Goal: Task Accomplishment & Management: Manage account settings

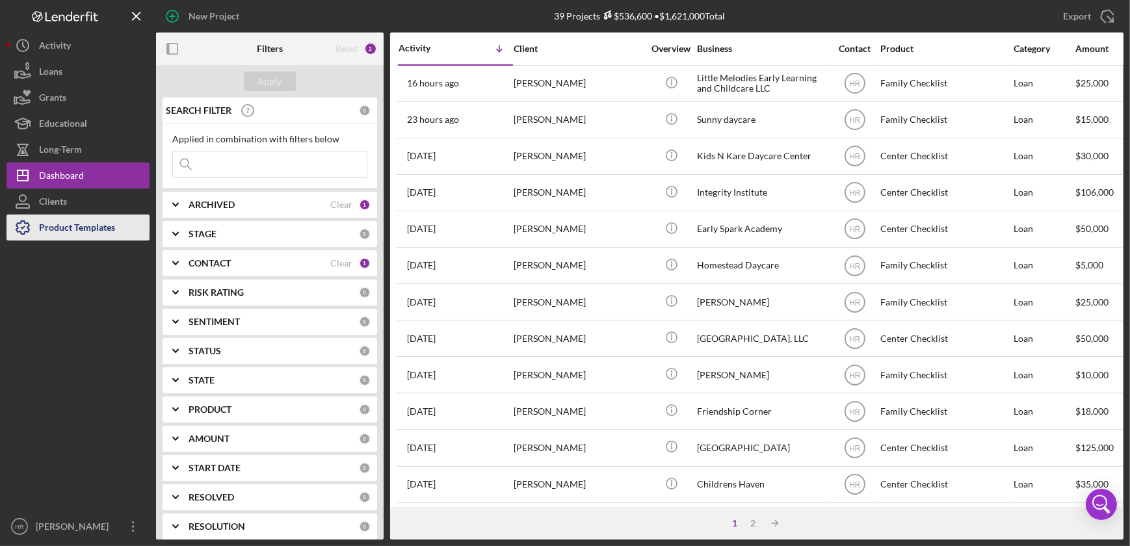
click at [86, 217] on div "Product Templates" at bounding box center [77, 228] width 76 height 29
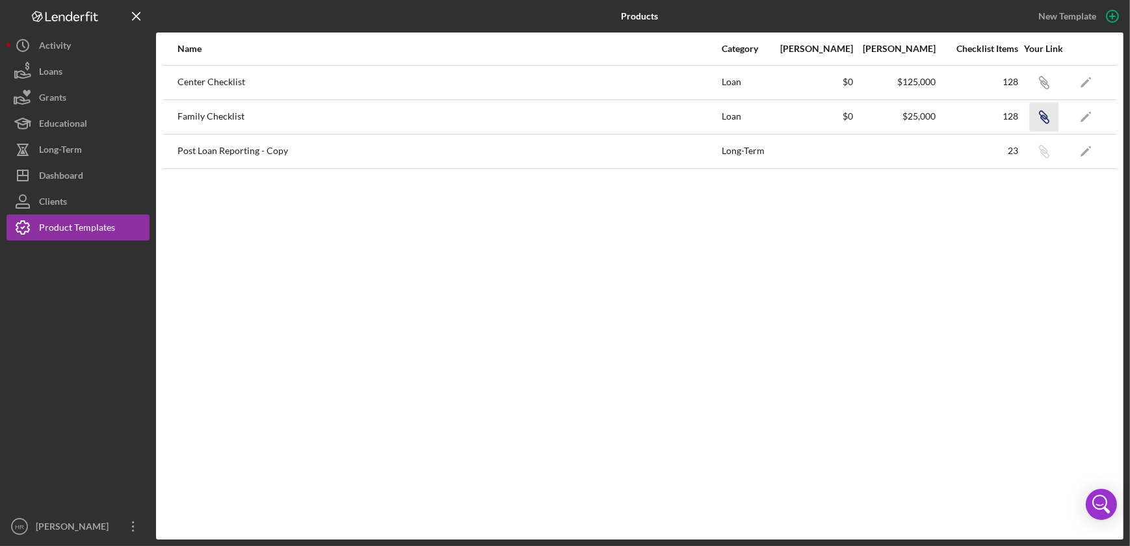
click at [1042, 121] on icon "Icon/Link" at bounding box center [1043, 116] width 29 height 29
click at [77, 176] on div "Dashboard" at bounding box center [61, 176] width 44 height 29
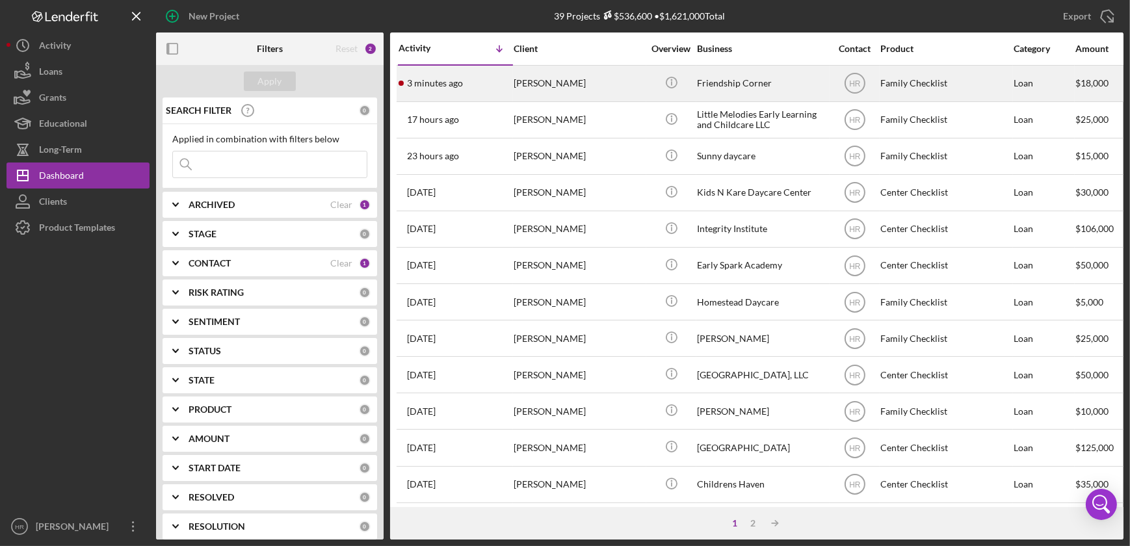
click at [797, 79] on div "Friendship Corner" at bounding box center [762, 83] width 130 height 34
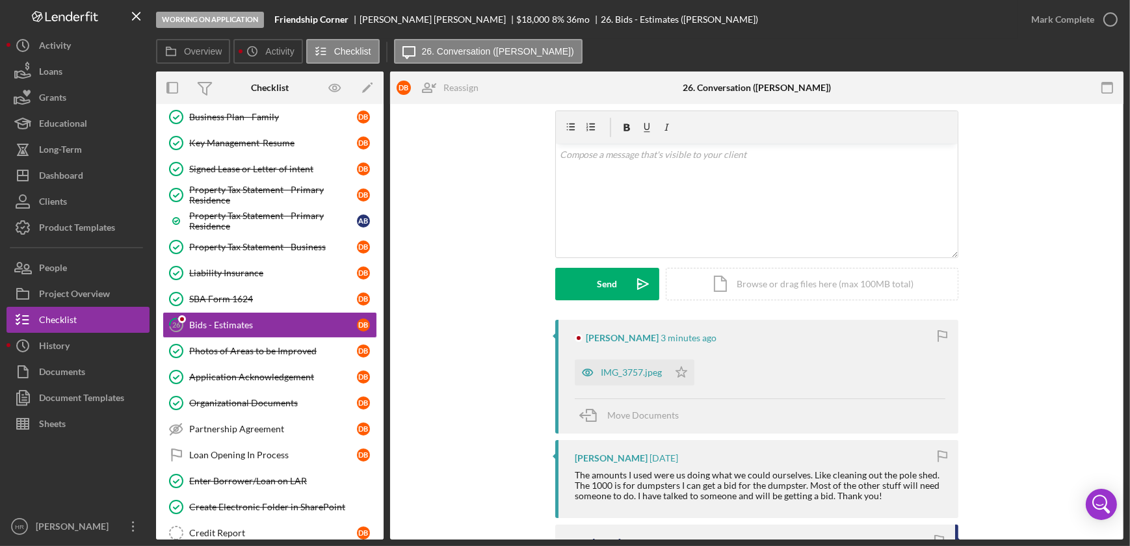
scroll to position [58, 0]
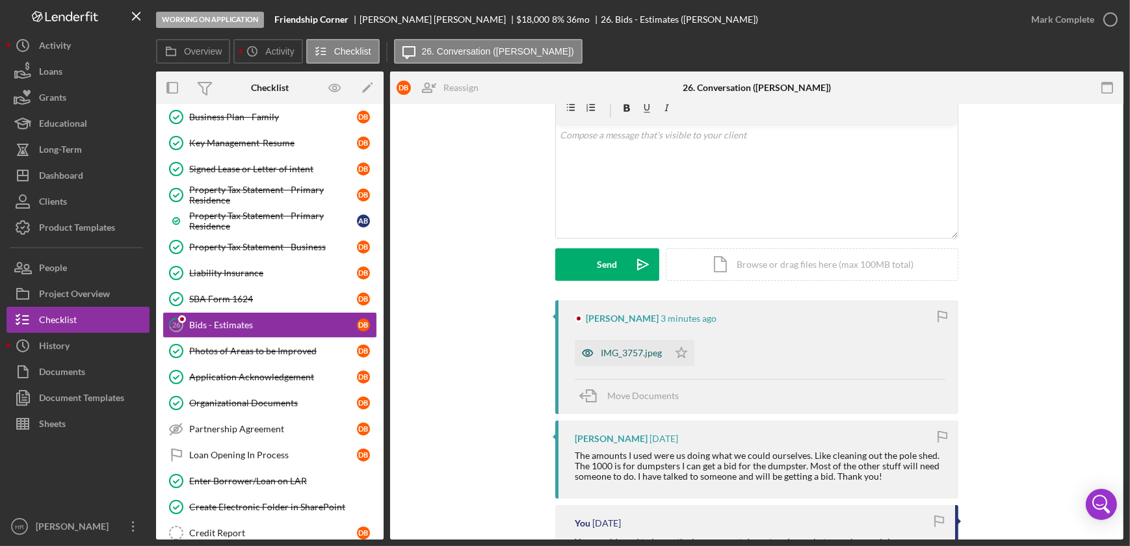
click at [617, 351] on div "IMG_3757.jpeg" at bounding box center [631, 353] width 61 height 10
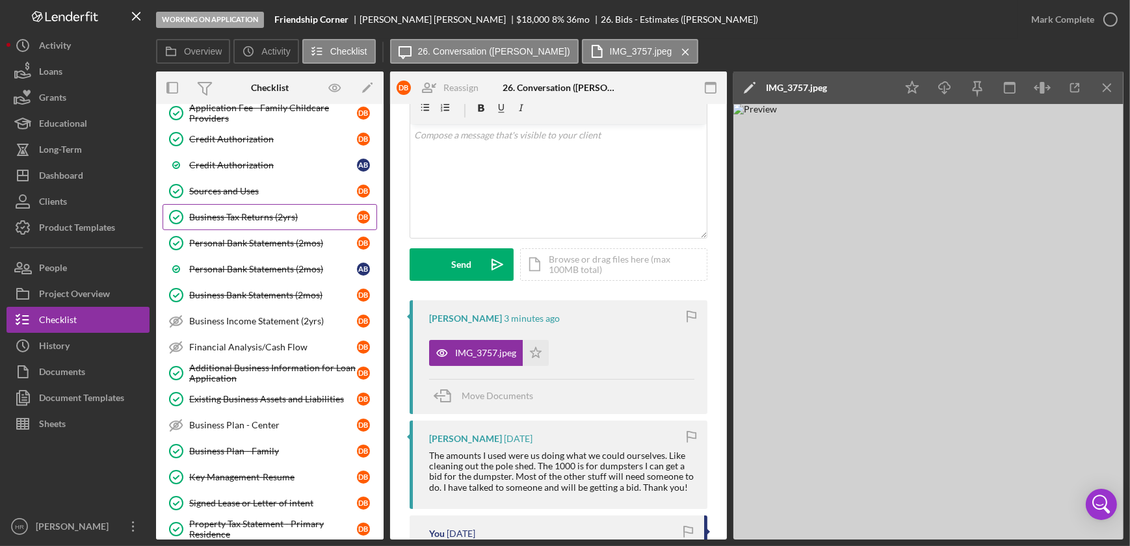
scroll to position [74, 0]
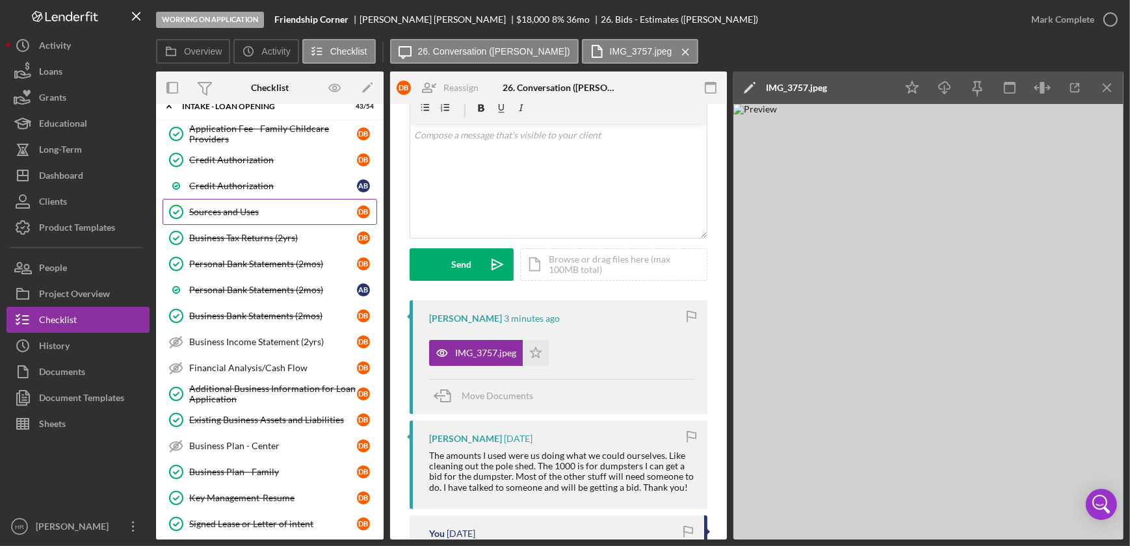
click at [248, 215] on div "Sources and Uses" at bounding box center [273, 212] width 168 height 10
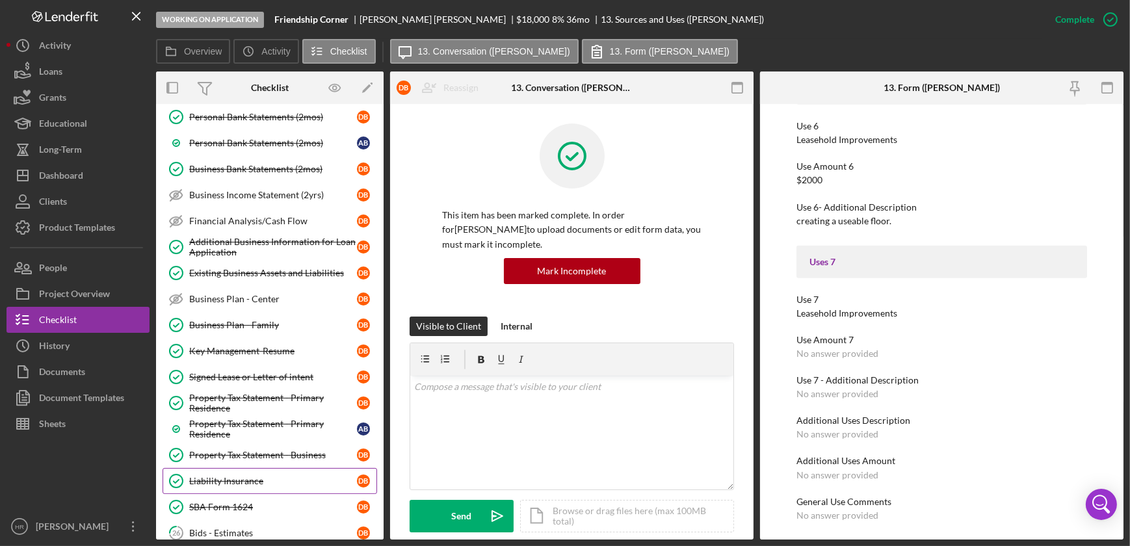
scroll to position [252, 0]
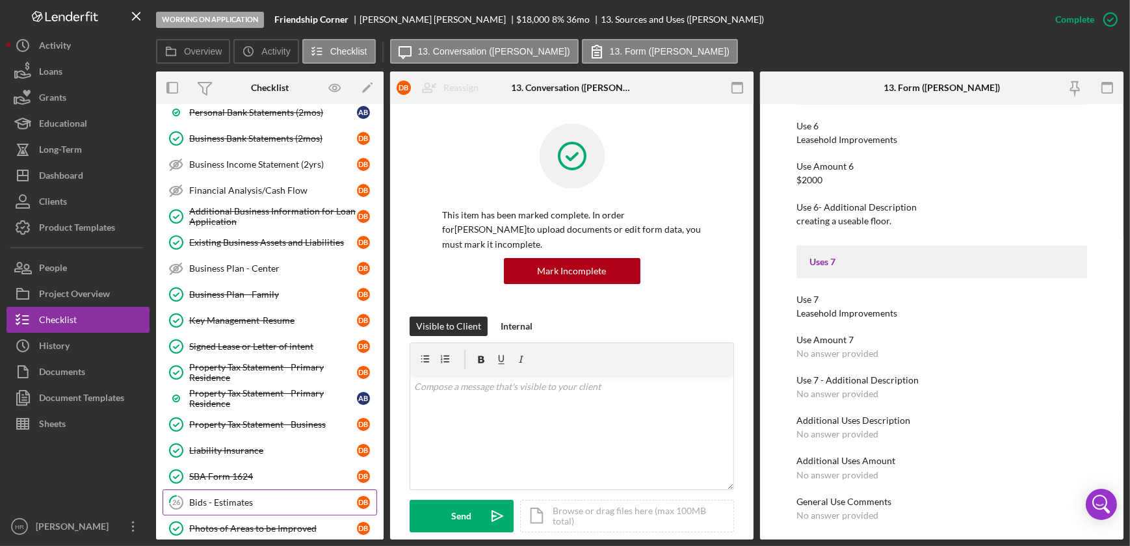
click at [216, 500] on div "Bids - Estimates" at bounding box center [273, 502] width 168 height 10
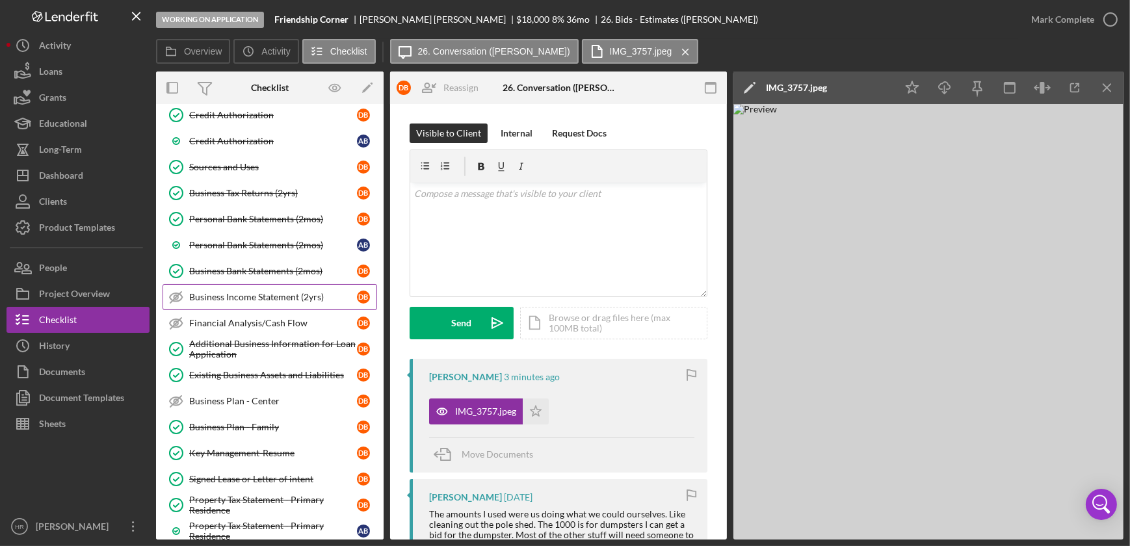
scroll to position [133, 0]
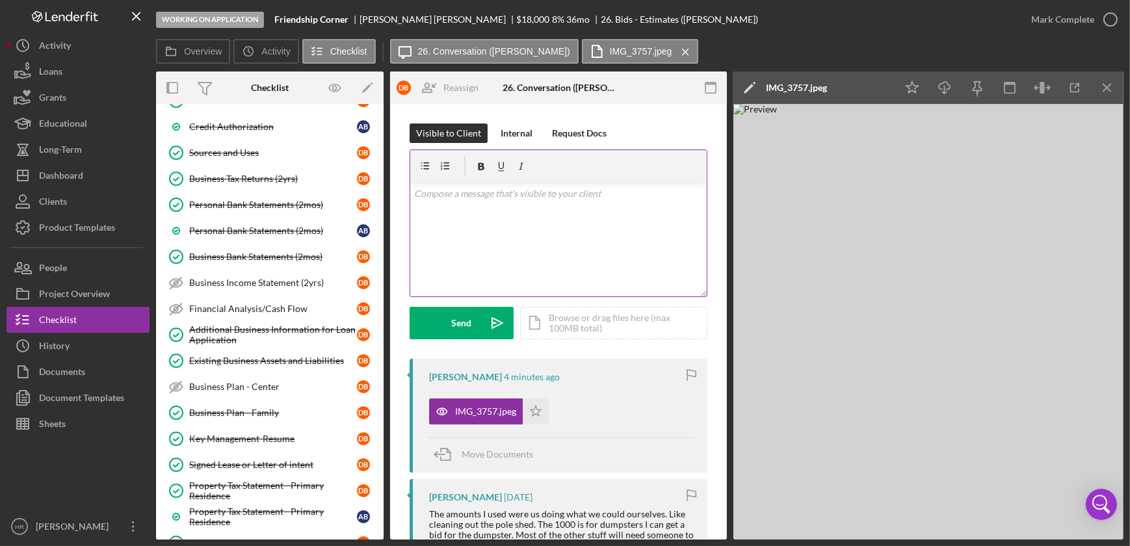
click at [515, 207] on div "v Color teal Color pink Remove color Add row above Add row below Add column bef…" at bounding box center [558, 240] width 296 height 114
click at [541, 222] on p "Hello, are you wanting to adjust the use of the loan to be for this estimate of…" at bounding box center [558, 209] width 289 height 44
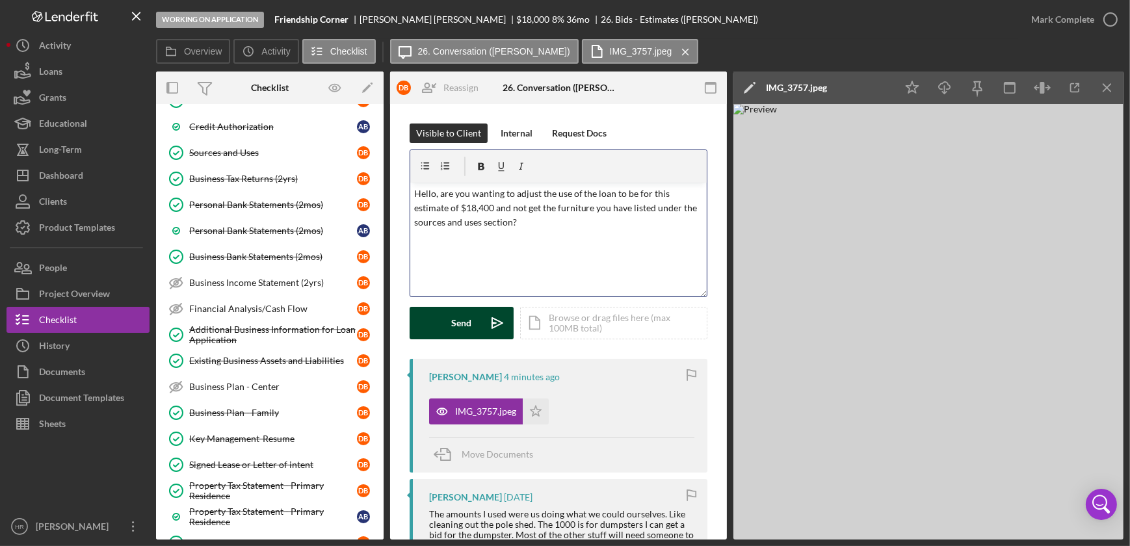
click at [468, 335] on div "Send" at bounding box center [462, 323] width 20 height 32
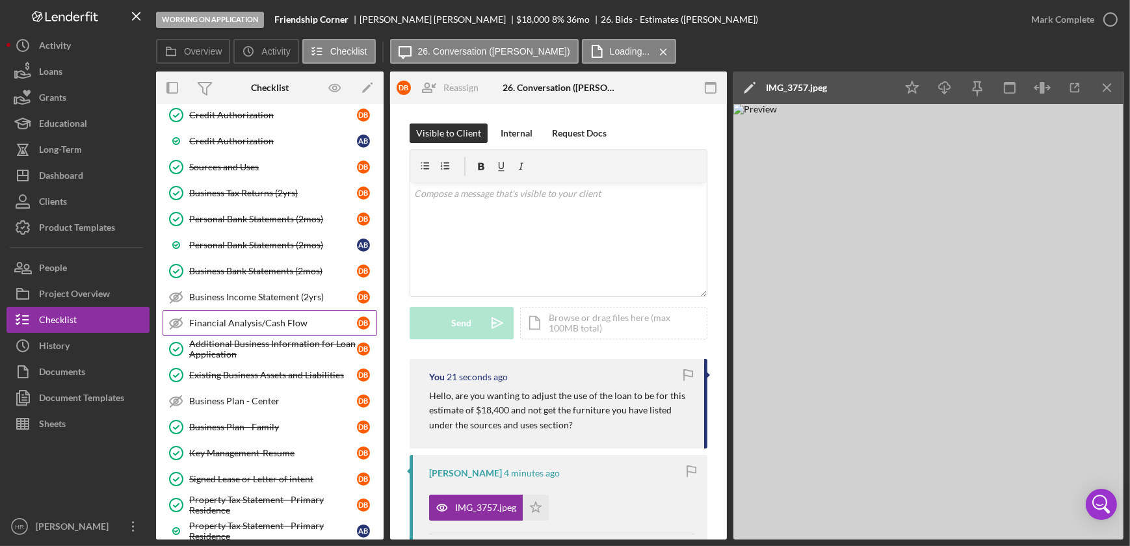
scroll to position [118, 0]
click at [244, 163] on div "Sources and Uses" at bounding box center [273, 168] width 168 height 10
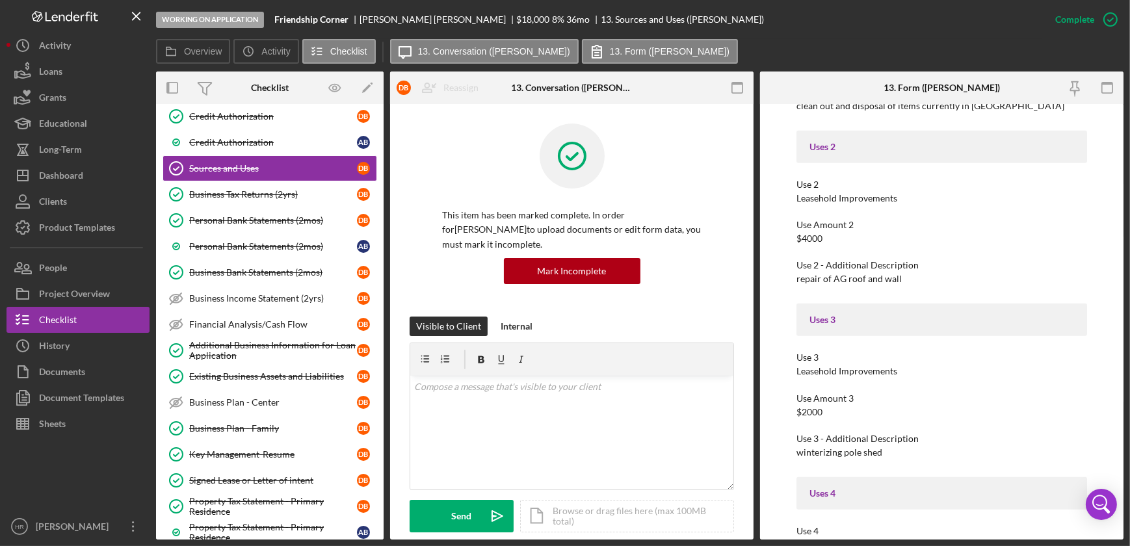
scroll to position [1241, 0]
click at [1118, 21] on icon "button" at bounding box center [1110, 19] width 32 height 32
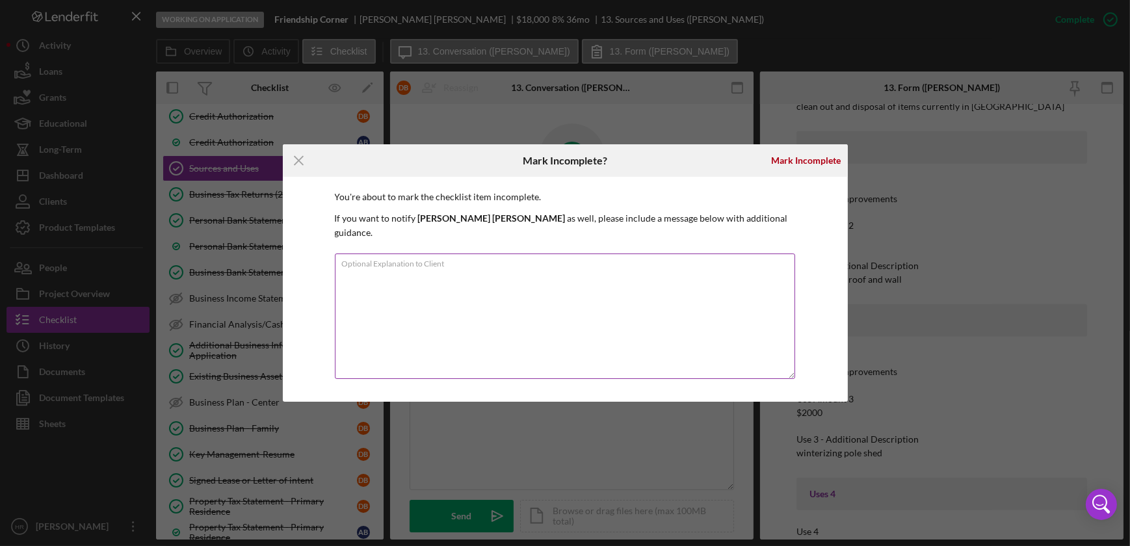
click at [495, 269] on textarea "Optional Explanation to Client" at bounding box center [565, 315] width 460 height 125
type textarea "Please adjust the uses section as needed. Thanks"
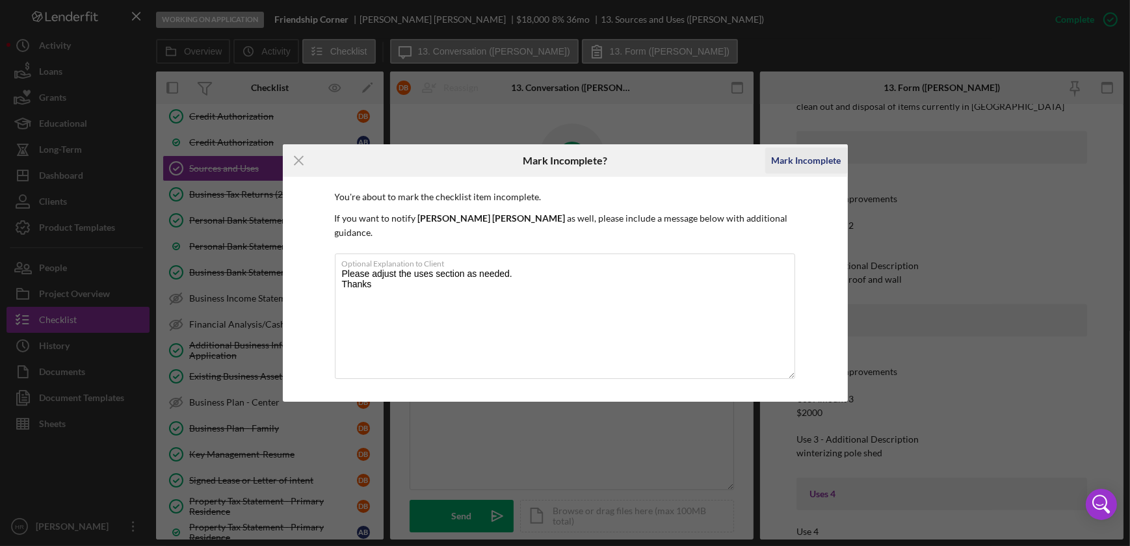
click at [796, 165] on div "Mark Incomplete" at bounding box center [806, 161] width 70 height 26
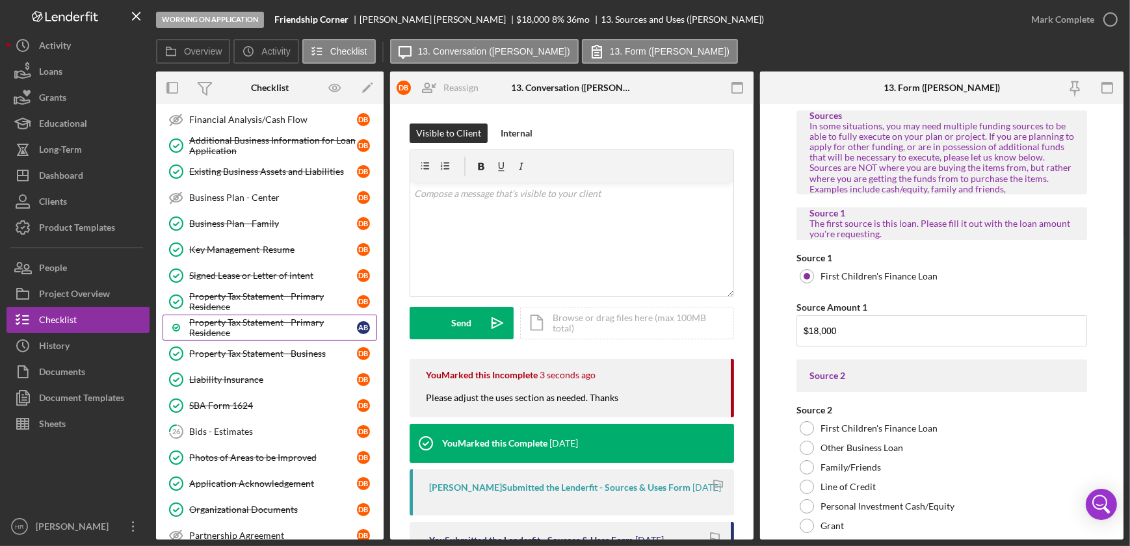
scroll to position [413, 0]
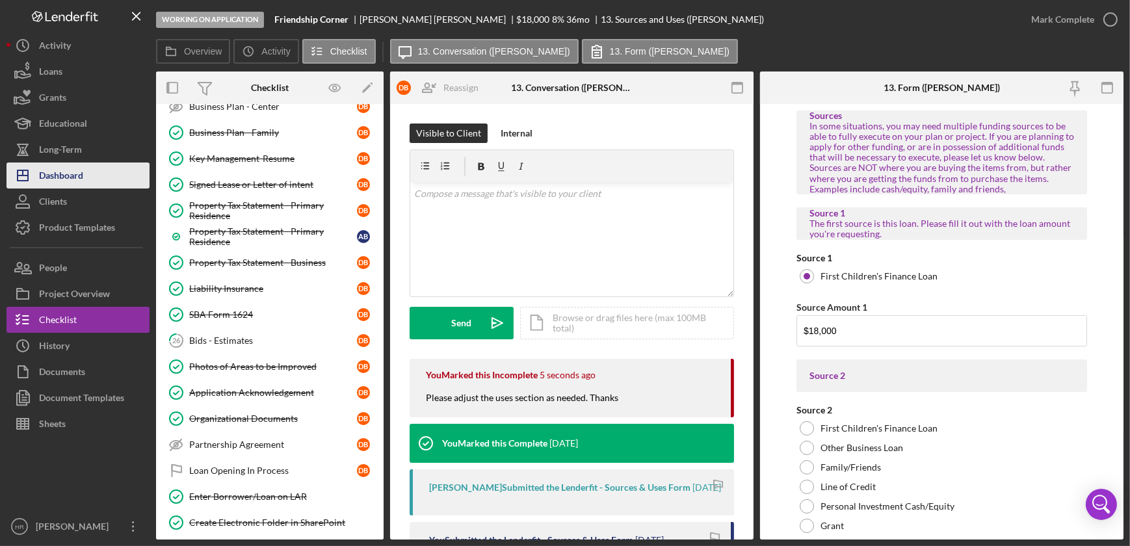
click at [65, 168] on div "Dashboard" at bounding box center [61, 176] width 44 height 29
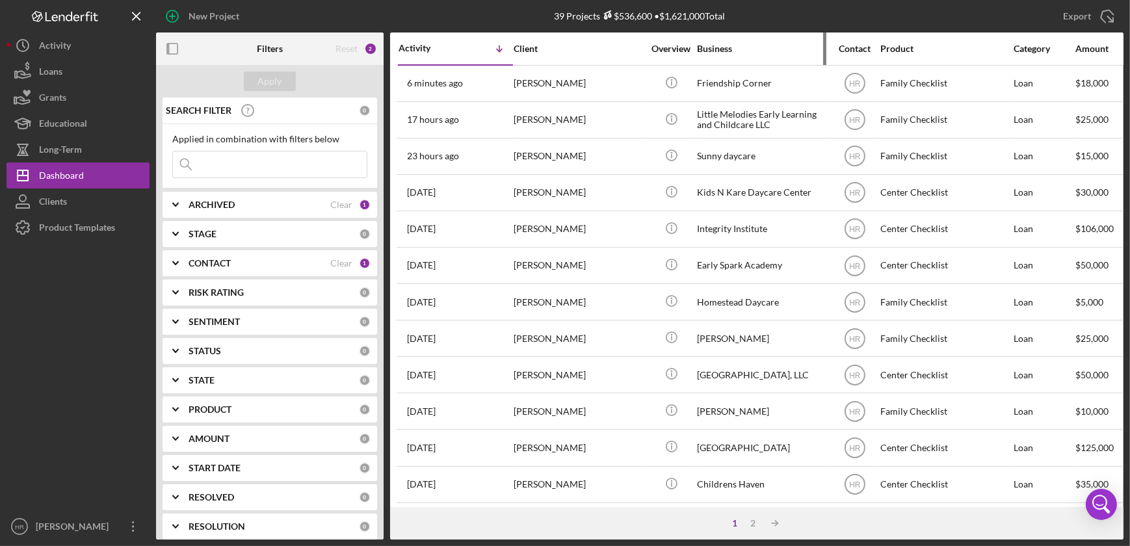
click at [720, 44] on div "Business" at bounding box center [762, 49] width 130 height 10
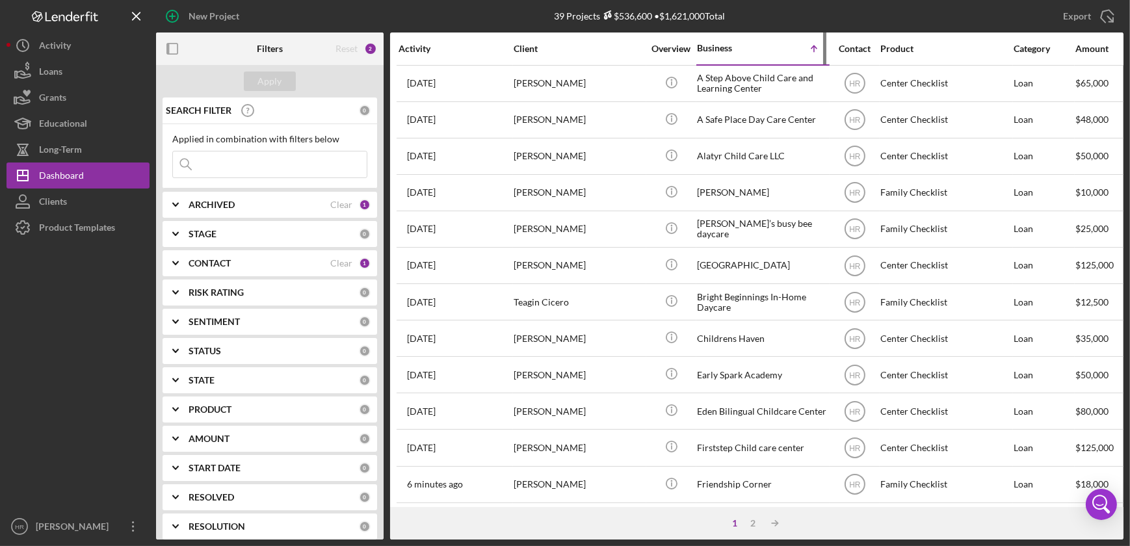
click at [734, 47] on div "Business" at bounding box center [729, 48] width 65 height 10
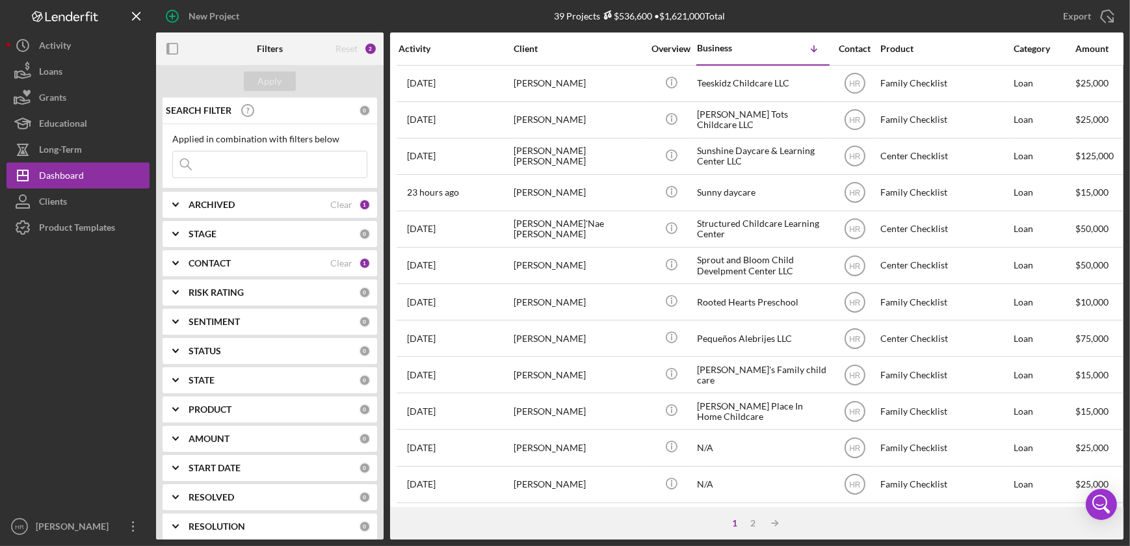
click at [430, 47] on div "Activity" at bounding box center [455, 49] width 114 height 10
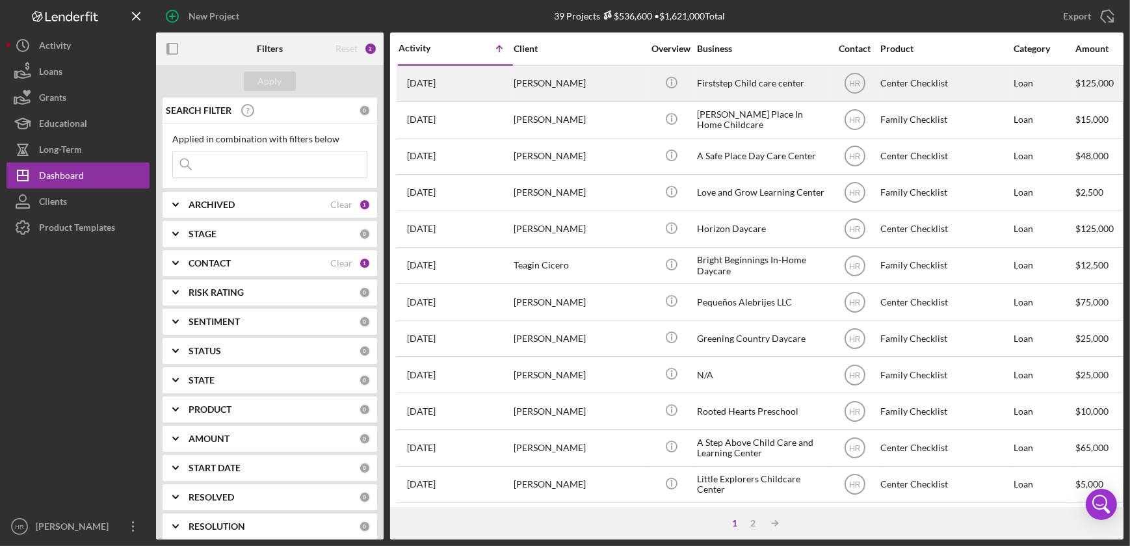
click at [743, 86] on div "Firststep Child care center" at bounding box center [762, 83] width 130 height 34
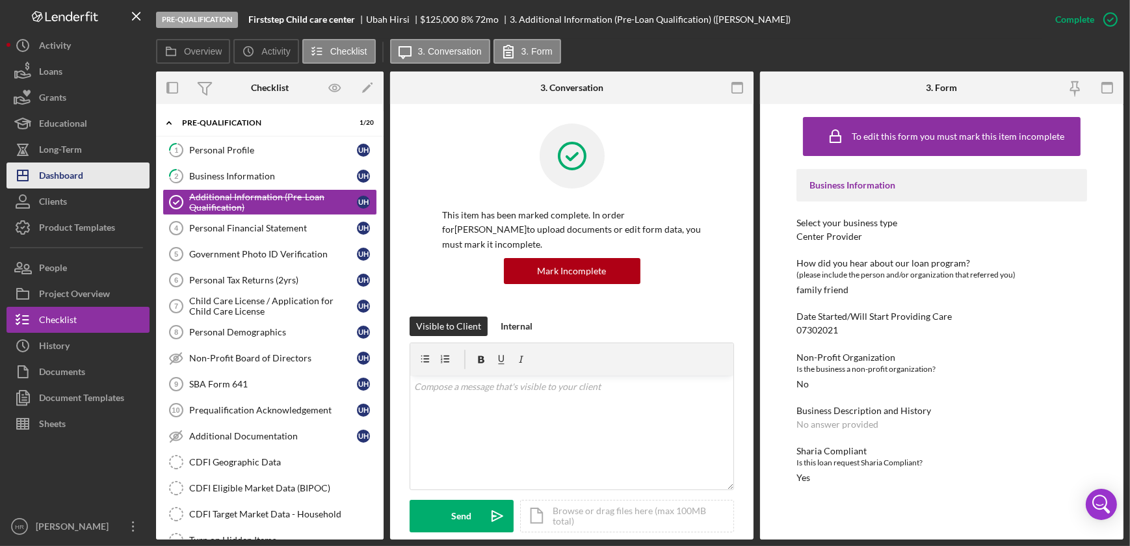
click at [70, 181] on div "Dashboard" at bounding box center [61, 176] width 44 height 29
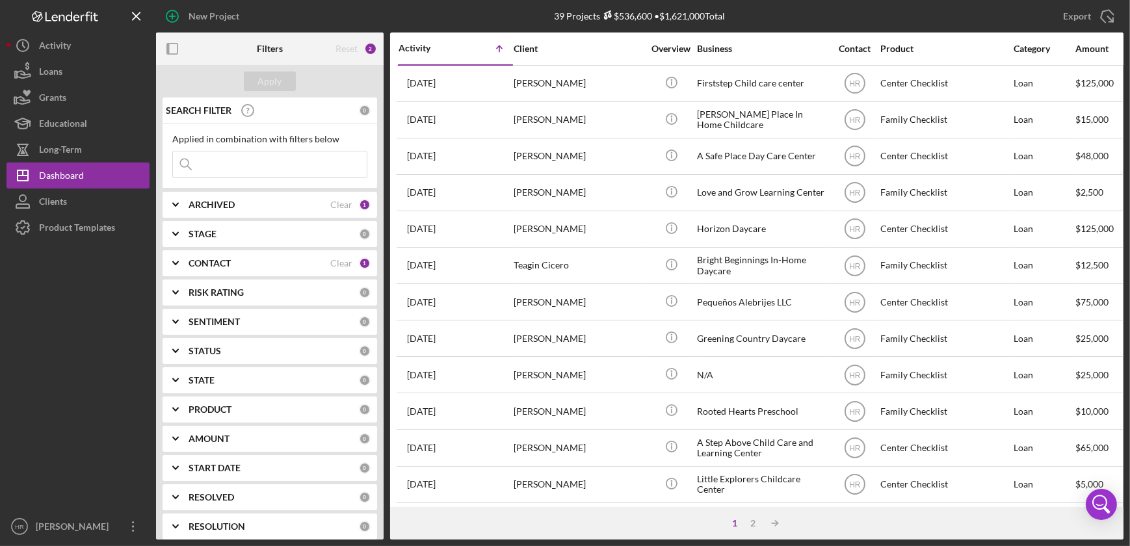
click at [429, 51] on div "Activity" at bounding box center [426, 48] width 57 height 10
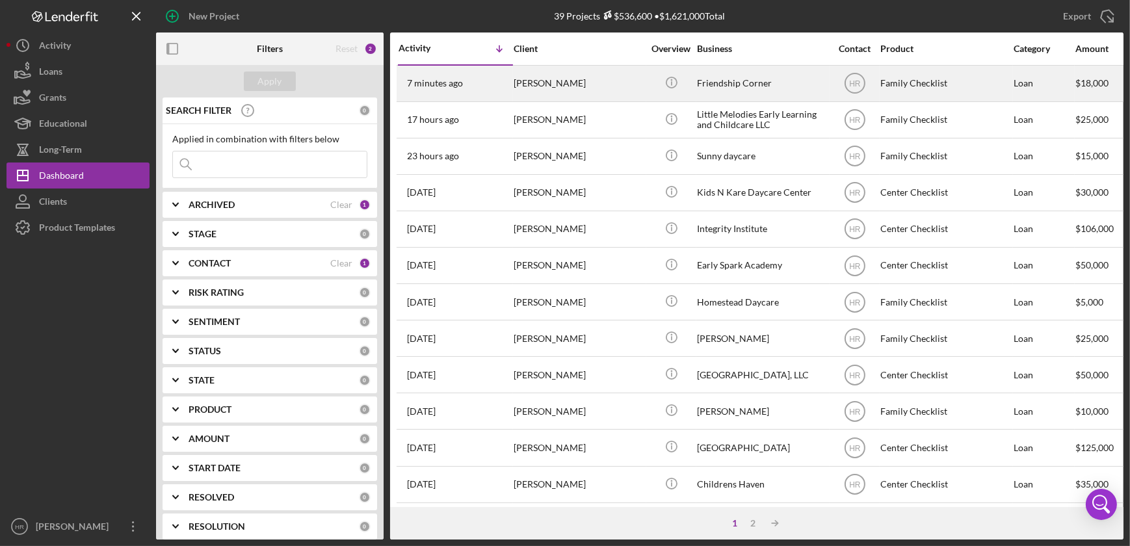
click at [764, 97] on div "Friendship Corner" at bounding box center [762, 83] width 130 height 34
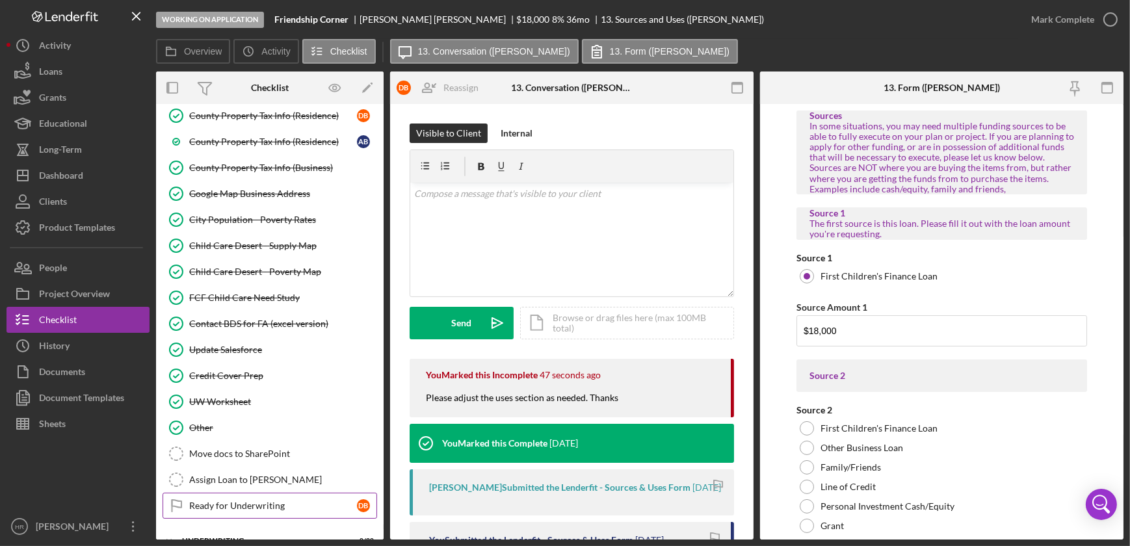
scroll to position [1182, 0]
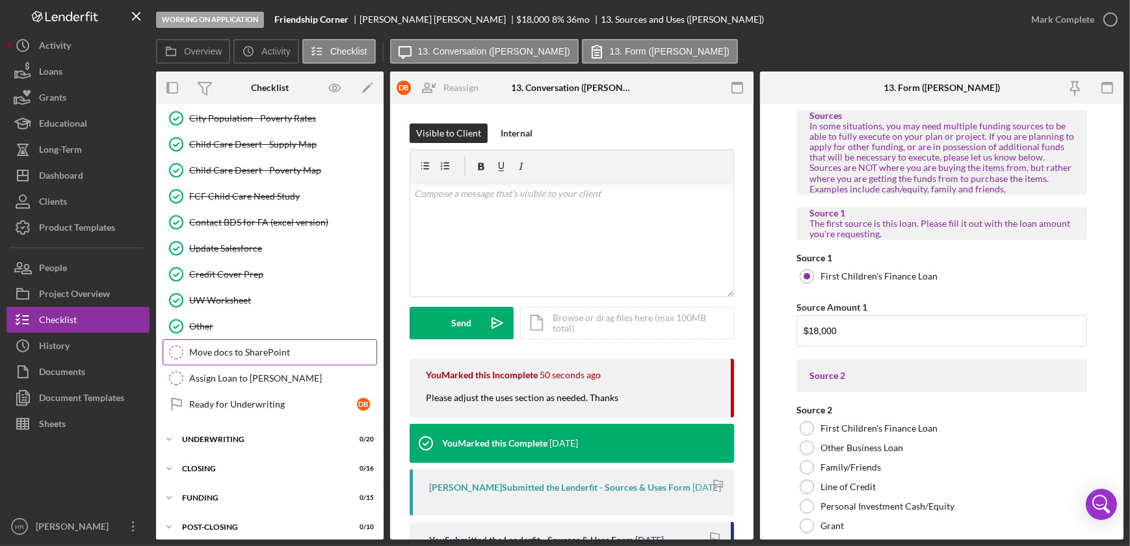
click at [232, 351] on link "Move docs to SharePoint Move docs to SharePoint" at bounding box center [269, 352] width 214 height 26
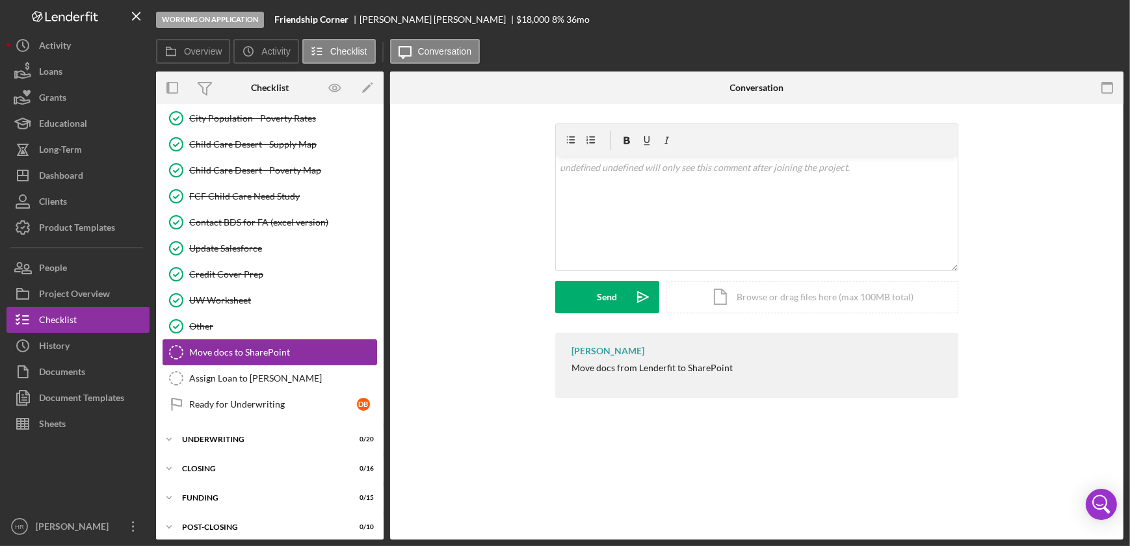
scroll to position [1182, 0]
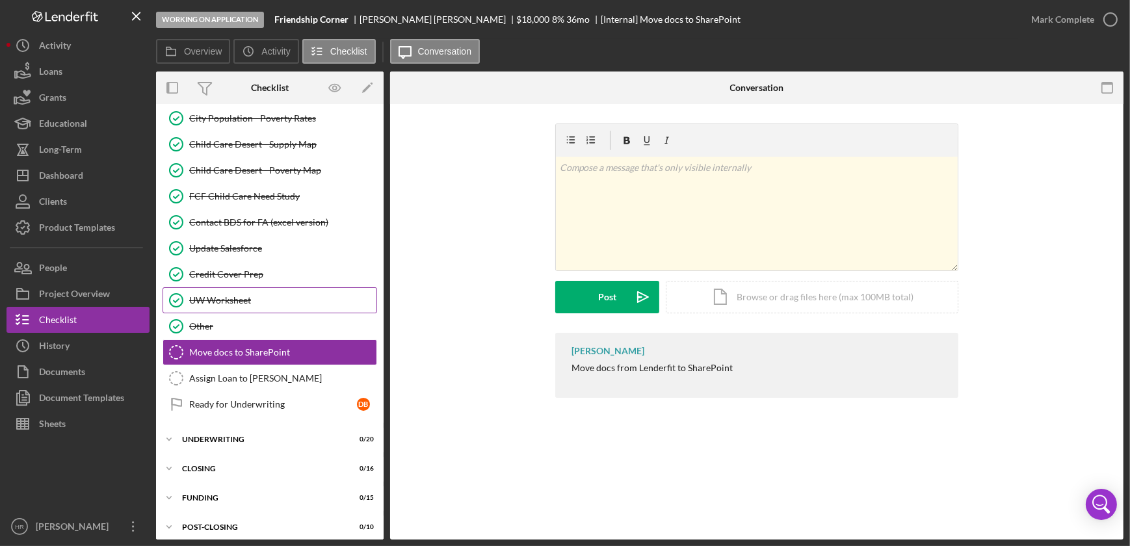
click at [213, 295] on div "UW Worksheet" at bounding box center [282, 300] width 187 height 10
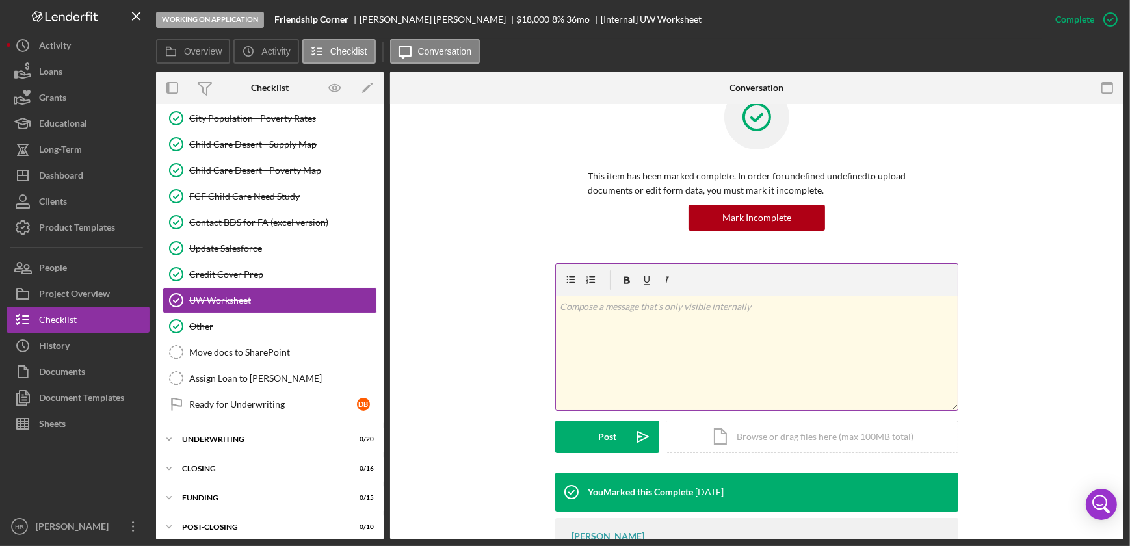
scroll to position [108, 0]
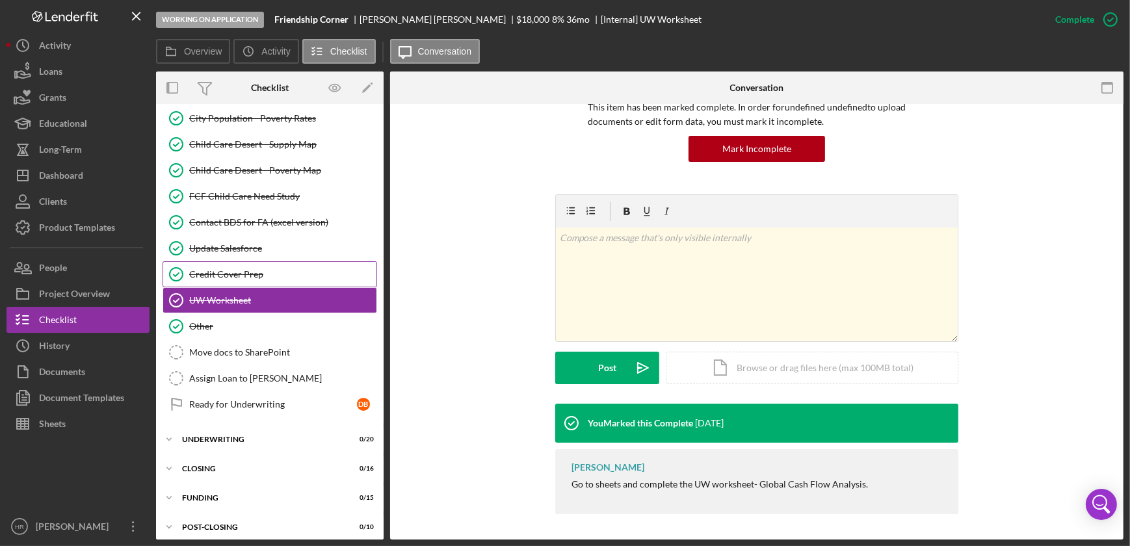
click at [216, 269] on div "Credit Cover Prep" at bounding box center [282, 274] width 187 height 10
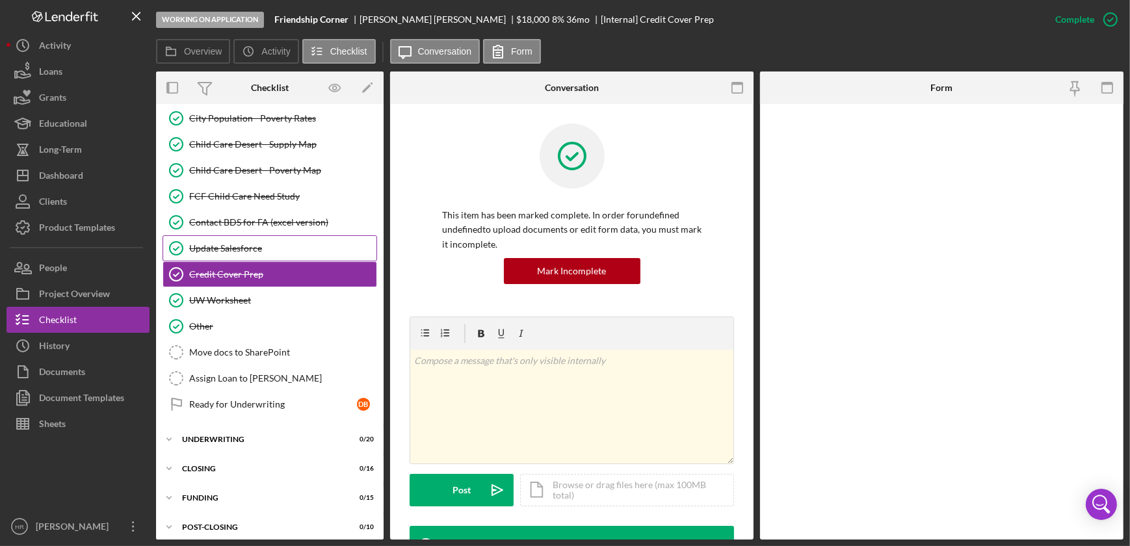
click at [220, 243] on div "Update Salesforce" at bounding box center [282, 248] width 187 height 10
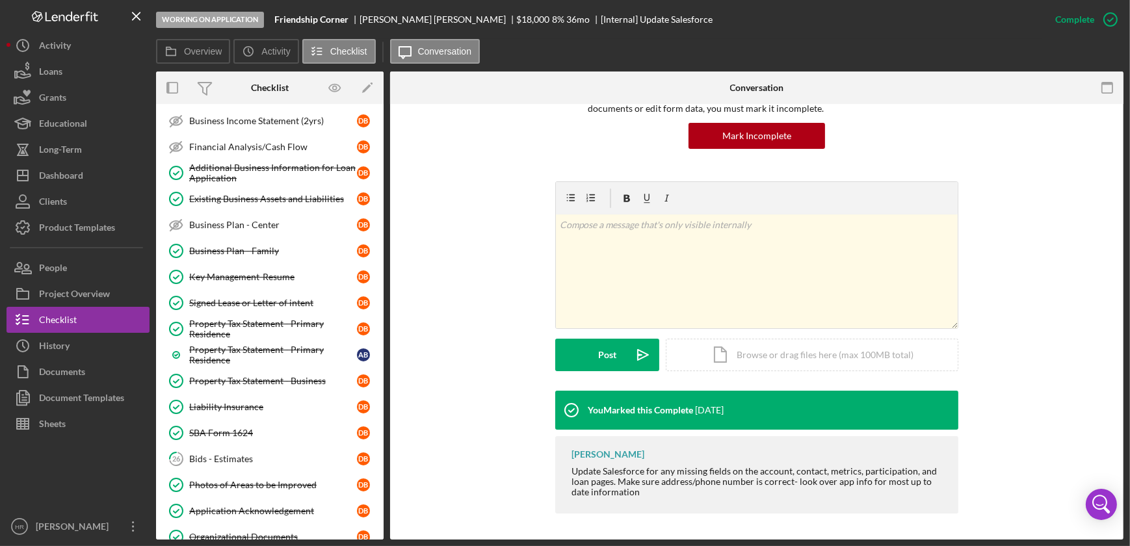
scroll to position [120, 0]
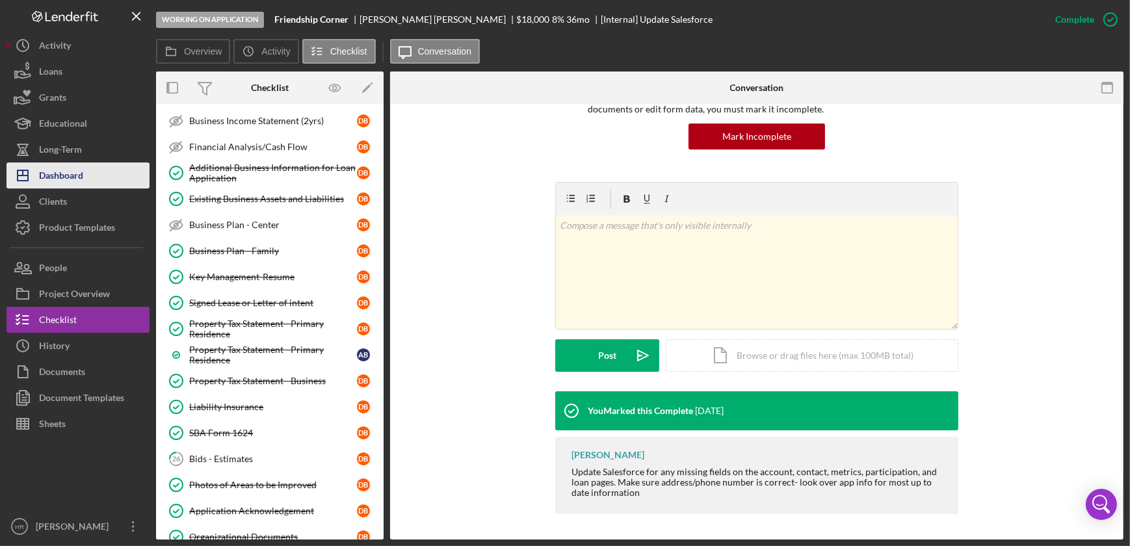
click at [87, 187] on button "Icon/Dashboard Dashboard" at bounding box center [77, 175] width 143 height 26
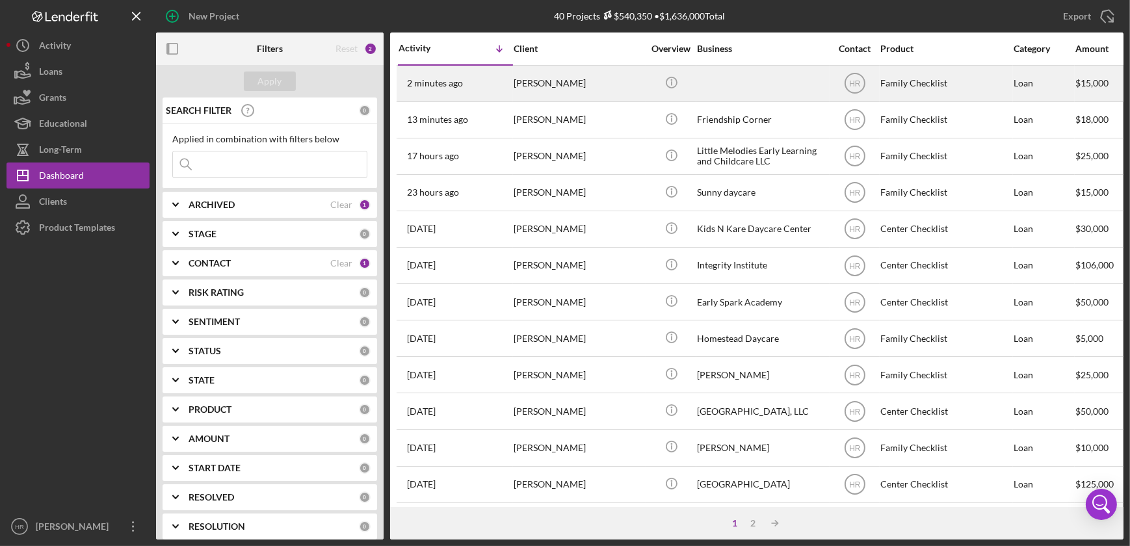
click at [576, 77] on div "[PERSON_NAME]" at bounding box center [578, 83] width 130 height 34
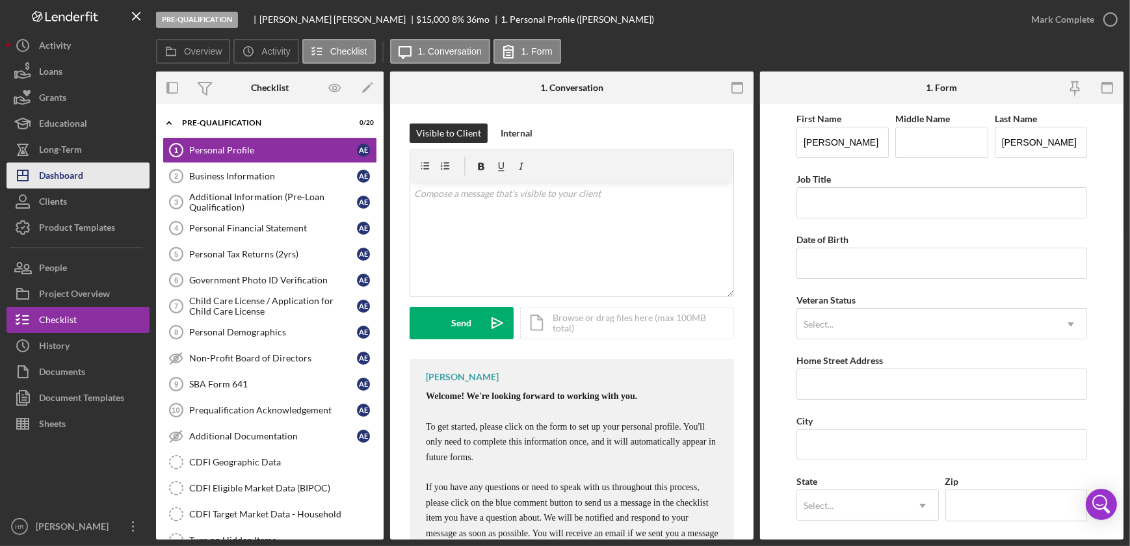
click at [53, 168] on div "Dashboard" at bounding box center [61, 176] width 44 height 29
